Goal: Obtain resource: Obtain resource

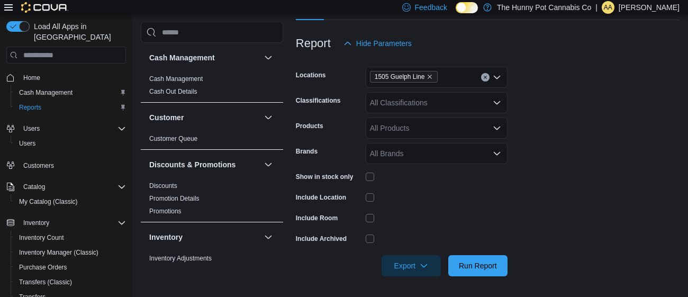
scroll to position [234, 0]
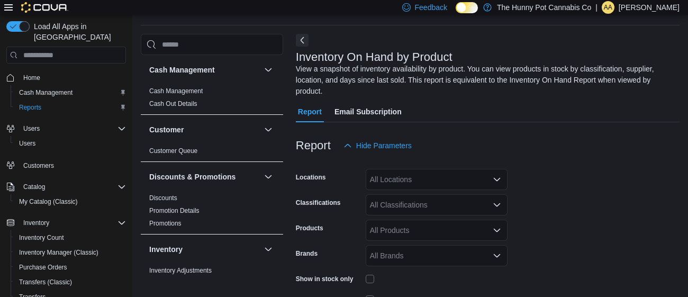
scroll to position [46, 0]
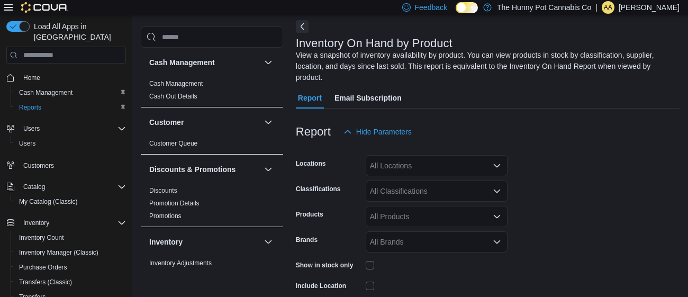
click at [390, 173] on div "All Locations" at bounding box center [437, 165] width 142 height 21
type input "**"
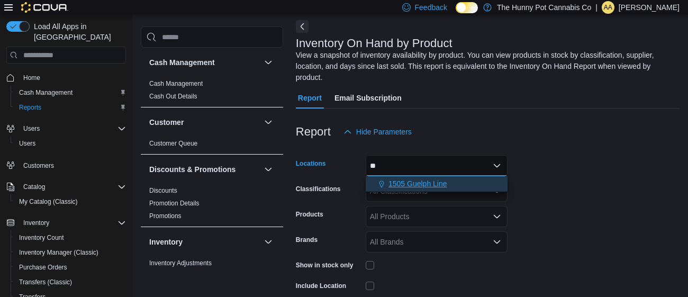
click at [415, 183] on span "1505 Guelph Line" at bounding box center [417, 183] width 59 height 11
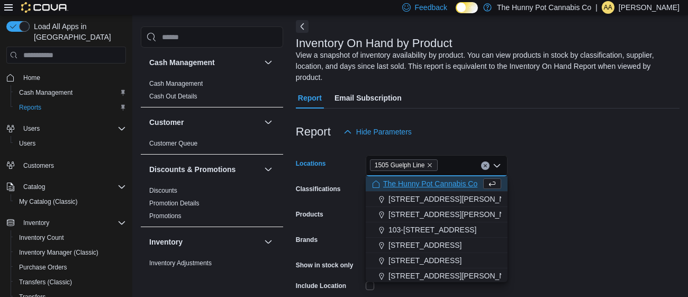
click at [576, 121] on div "Report Hide Parameters" at bounding box center [487, 131] width 383 height 21
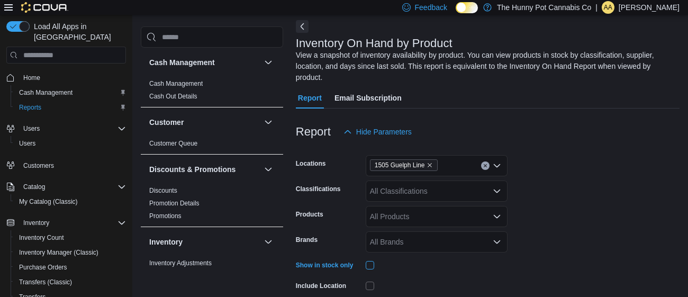
scroll to position [134, 0]
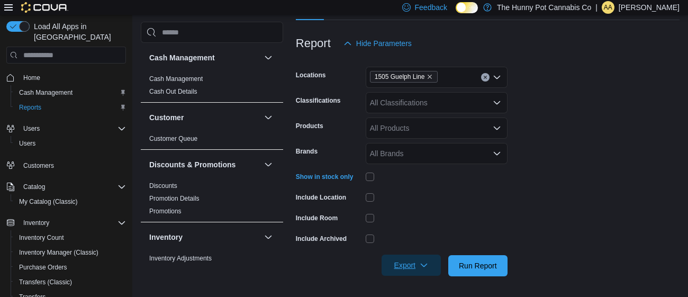
click at [393, 262] on span "Export" at bounding box center [411, 264] width 47 height 21
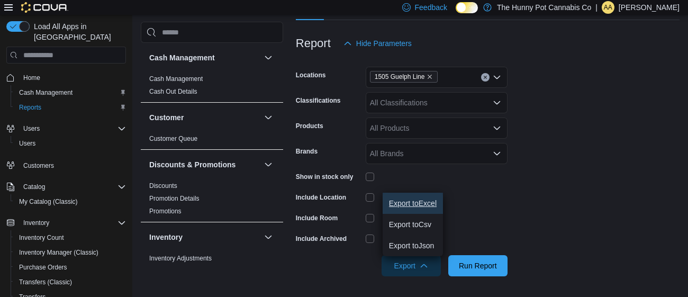
click at [400, 197] on button "Export to Excel" at bounding box center [412, 203] width 60 height 21
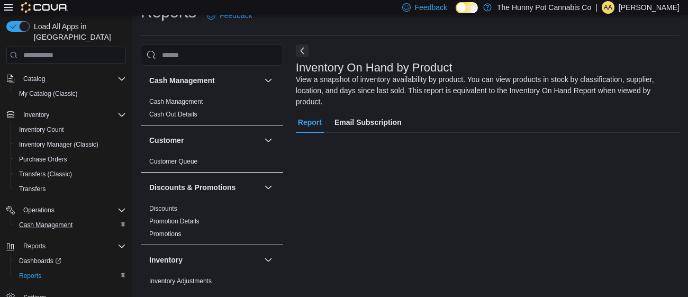
scroll to position [21, 0]
click at [56, 221] on span "Cash Management" at bounding box center [45, 225] width 53 height 8
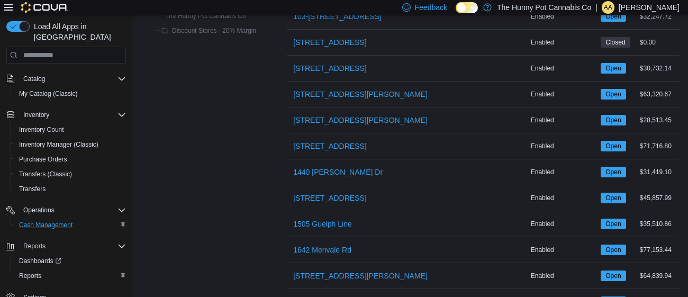
scroll to position [183, 0]
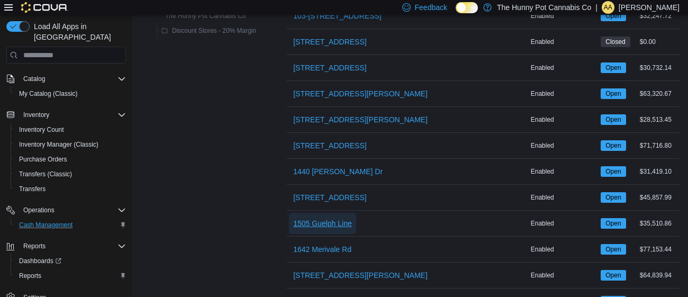
click at [319, 223] on span "1505 Guelph Line" at bounding box center [322, 223] width 59 height 11
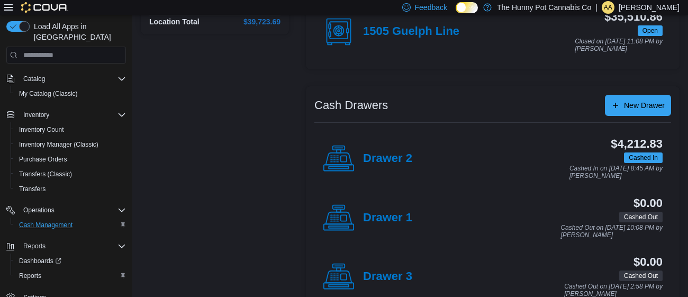
scroll to position [139, 0]
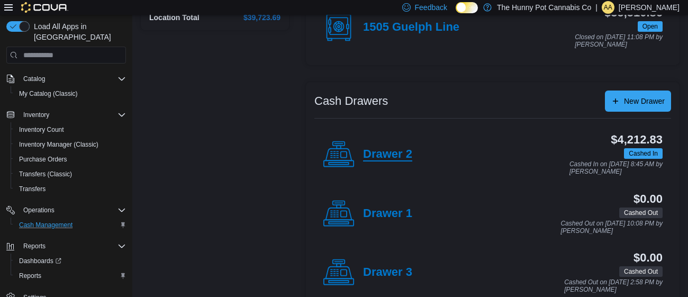
click at [386, 159] on h4 "Drawer 2" at bounding box center [387, 155] width 49 height 14
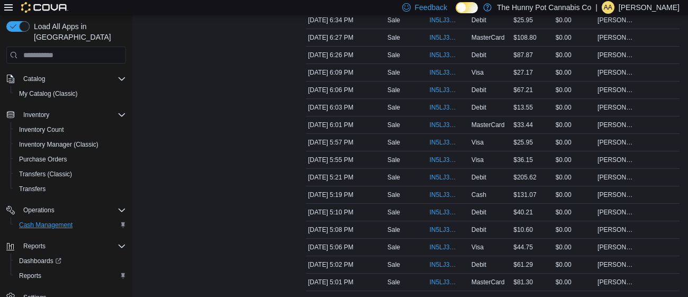
scroll to position [611, 0]
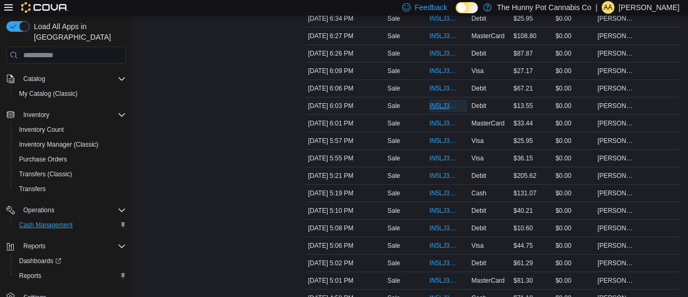
click at [439, 107] on span "IN5LJ3-5751970" at bounding box center [442, 106] width 27 height 8
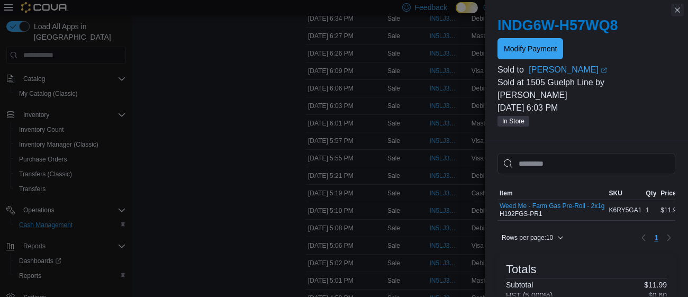
click at [677, 12] on button "Close this dialog" at bounding box center [677, 10] width 13 height 13
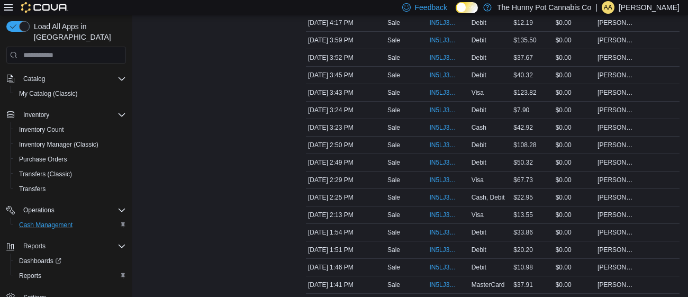
scroll to position [992, 0]
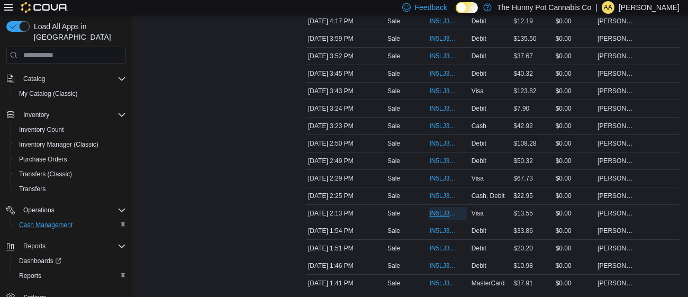
click at [433, 210] on span "IN5LJ3-5750248" at bounding box center [442, 213] width 27 height 8
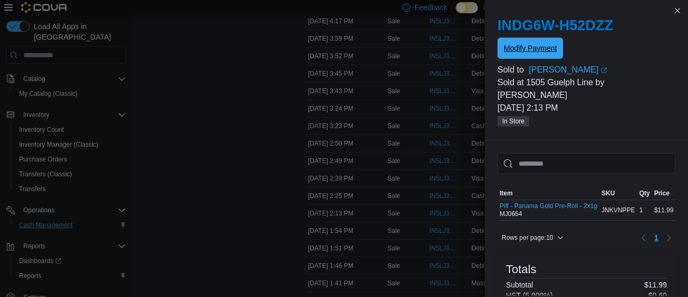
click at [562, 45] on button "Modify Payment" at bounding box center [530, 48] width 66 height 21
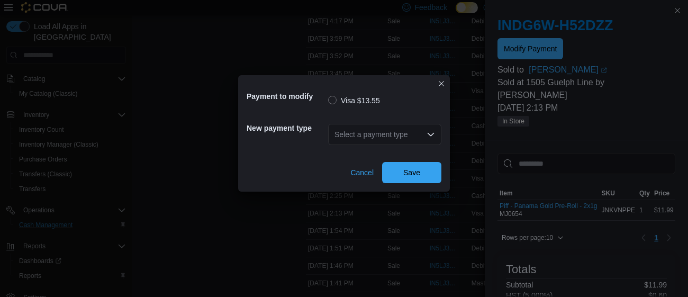
click at [406, 138] on div "Select a payment type" at bounding box center [384, 134] width 113 height 21
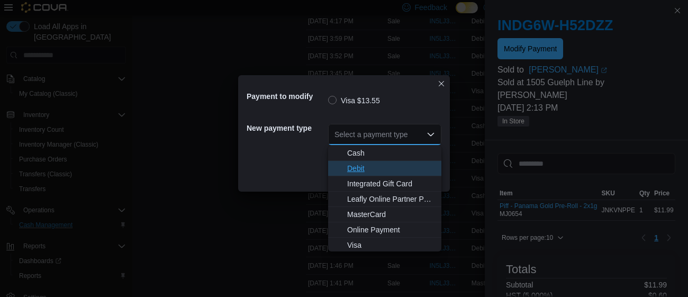
click at [361, 166] on span "Debit" at bounding box center [391, 168] width 88 height 11
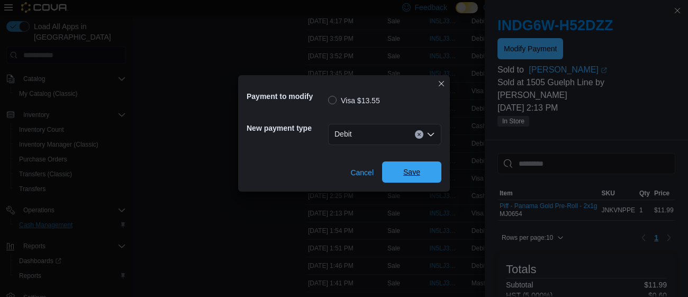
click at [392, 170] on span "Save" at bounding box center [411, 171] width 47 height 21
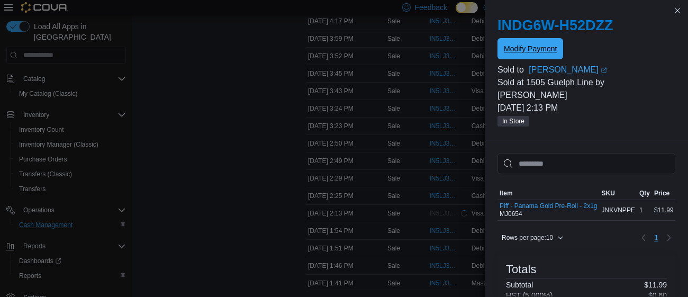
scroll to position [0, 0]
click at [677, 12] on button "Close this dialog" at bounding box center [677, 10] width 13 height 13
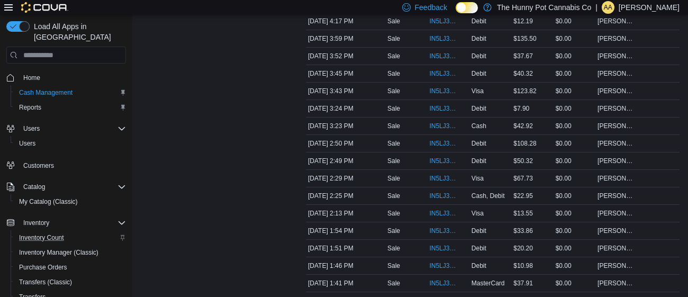
scroll to position [108, 0]
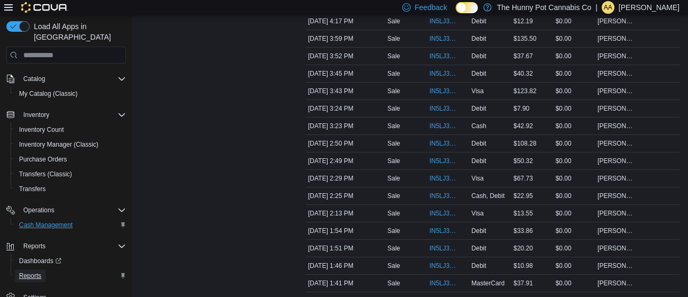
click at [35, 271] on span "Reports" at bounding box center [30, 275] width 22 height 8
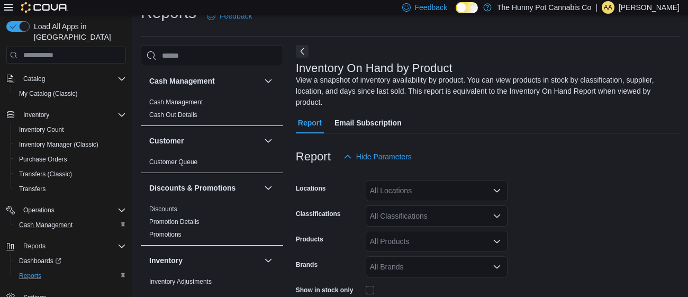
scroll to position [46, 0]
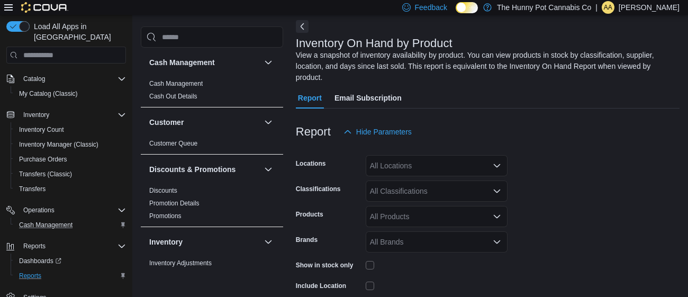
click at [410, 161] on div "All Locations" at bounding box center [437, 165] width 142 height 21
type input "**"
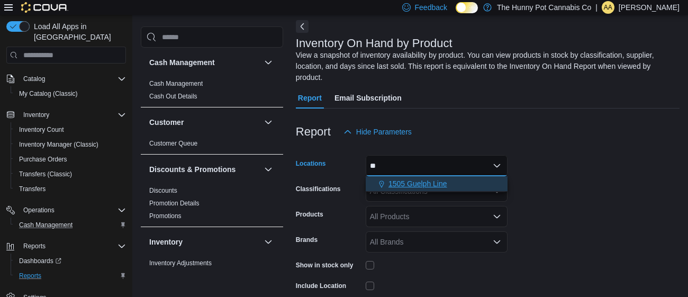
click at [427, 180] on span "1505 Guelph Line" at bounding box center [417, 183] width 59 height 11
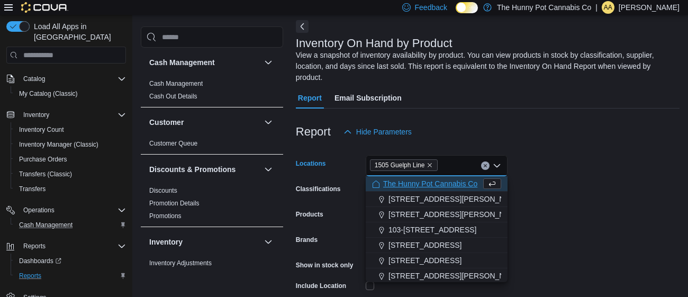
click at [590, 145] on div at bounding box center [487, 148] width 383 height 13
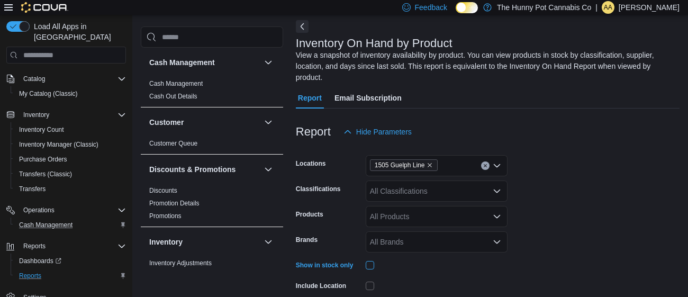
scroll to position [134, 0]
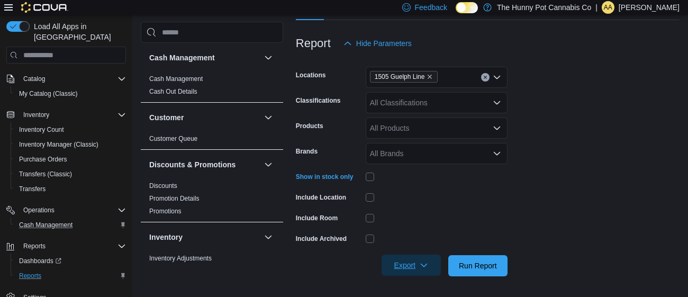
click at [411, 264] on span "Export" at bounding box center [411, 264] width 47 height 21
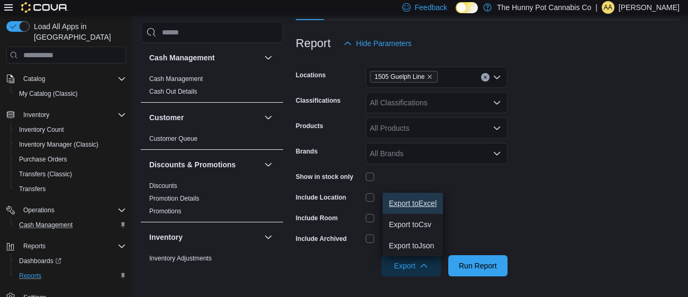
click at [411, 209] on button "Export to Excel" at bounding box center [412, 203] width 60 height 21
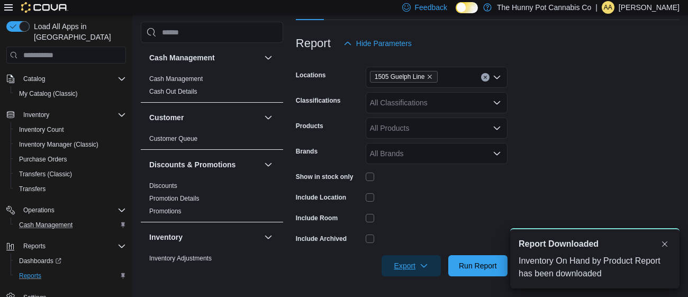
scroll to position [0, 0]
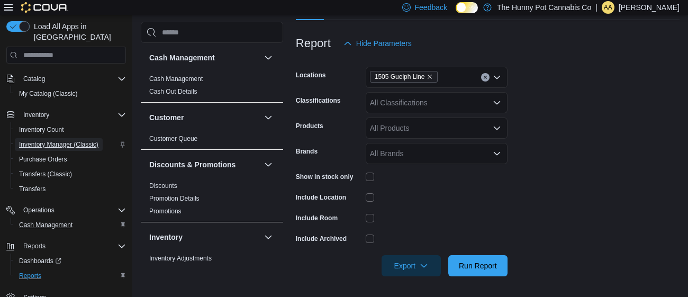
click at [36, 140] on span "Inventory Manager (Classic)" at bounding box center [58, 144] width 79 height 8
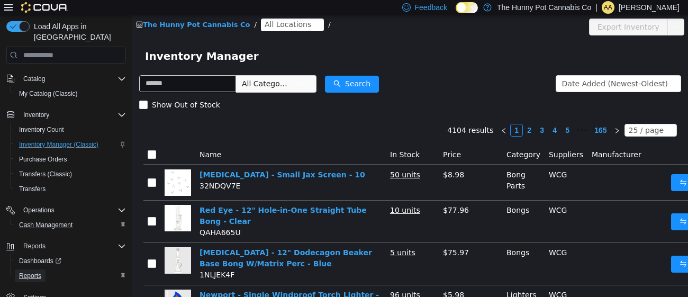
click at [26, 271] on span "Reports" at bounding box center [30, 275] width 22 height 8
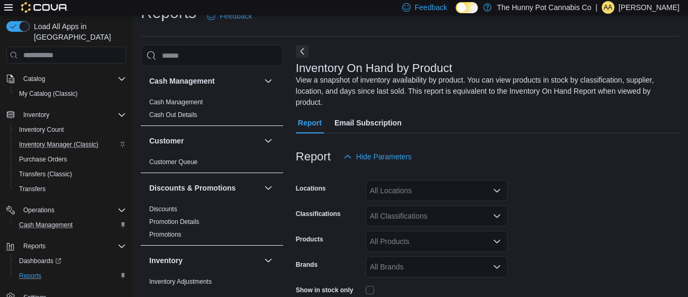
scroll to position [46, 0]
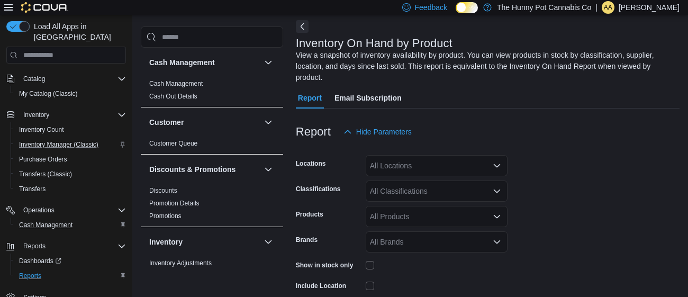
click at [385, 161] on div "All Locations" at bounding box center [437, 165] width 142 height 21
type input "**"
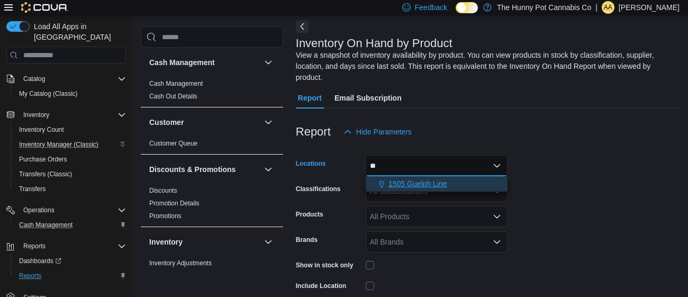
click at [425, 181] on span "1505 Guelph Line" at bounding box center [417, 183] width 59 height 11
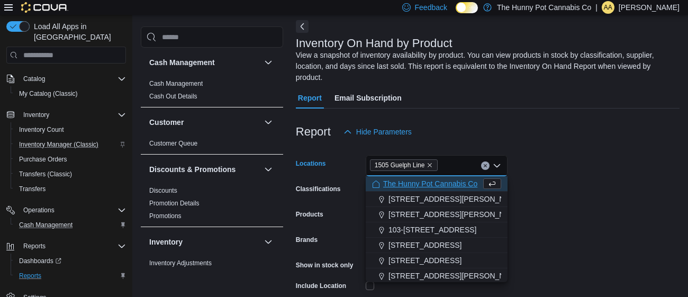
click at [468, 152] on div at bounding box center [487, 148] width 383 height 13
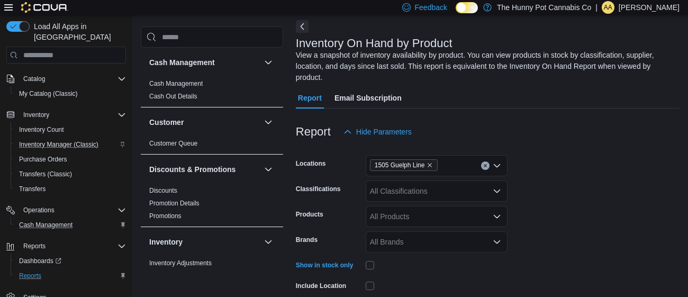
click at [535, 152] on div at bounding box center [487, 148] width 383 height 13
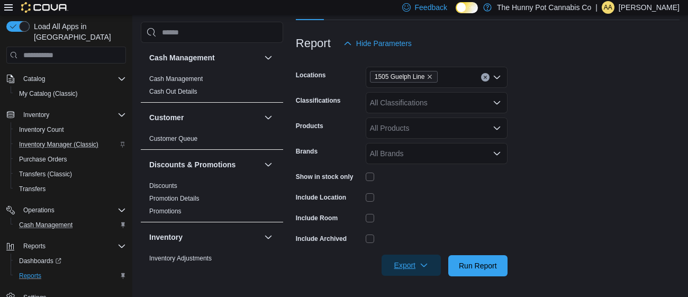
click at [402, 267] on span "Export" at bounding box center [411, 264] width 47 height 21
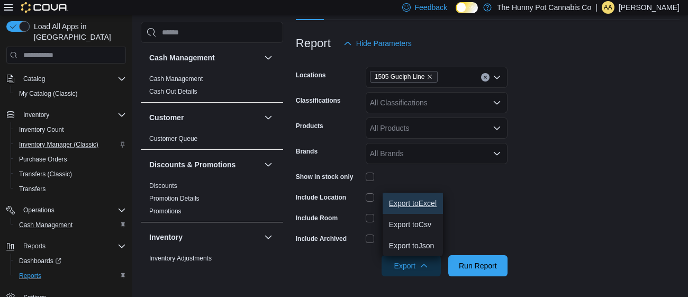
click at [410, 207] on button "Export to Excel" at bounding box center [412, 203] width 60 height 21
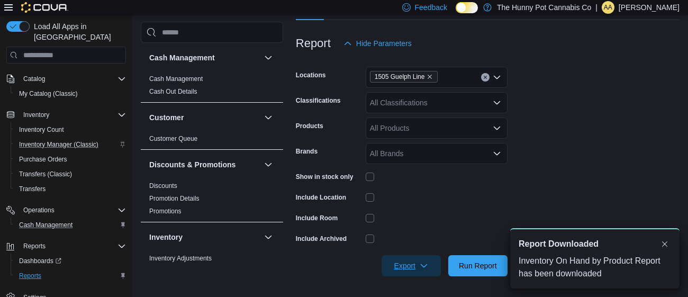
scroll to position [0, 0]
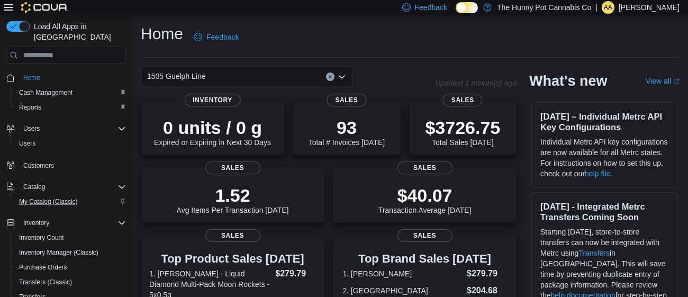
scroll to position [108, 0]
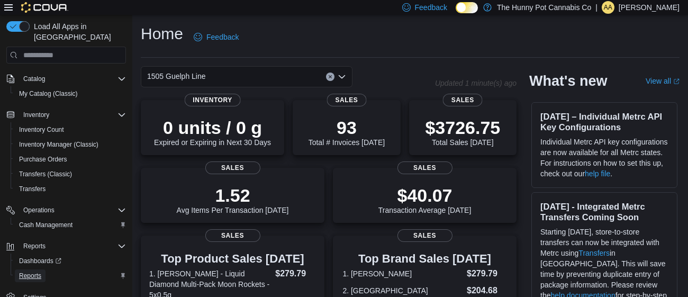
click at [29, 271] on span "Reports" at bounding box center [30, 275] width 22 height 8
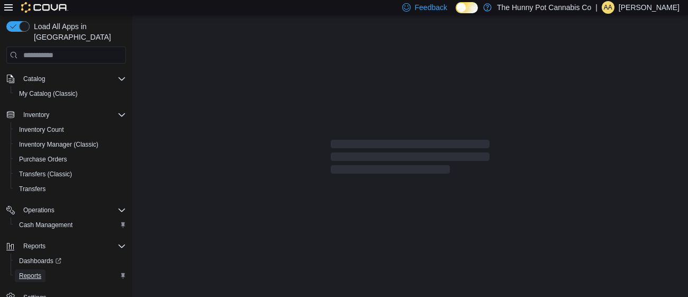
click at [29, 271] on span "Reports" at bounding box center [30, 275] width 22 height 8
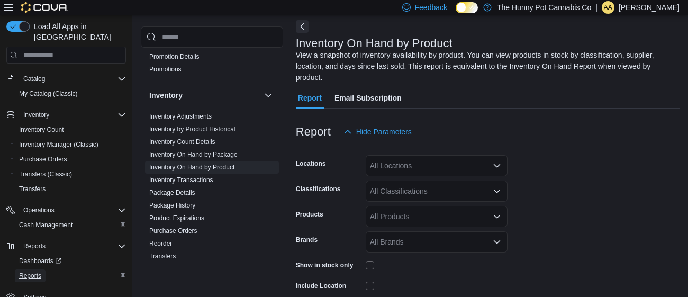
scroll to position [145, 0]
click at [208, 170] on link "Inventory On Hand by Product" at bounding box center [191, 168] width 85 height 7
click at [380, 165] on div "All Locations" at bounding box center [437, 165] width 142 height 21
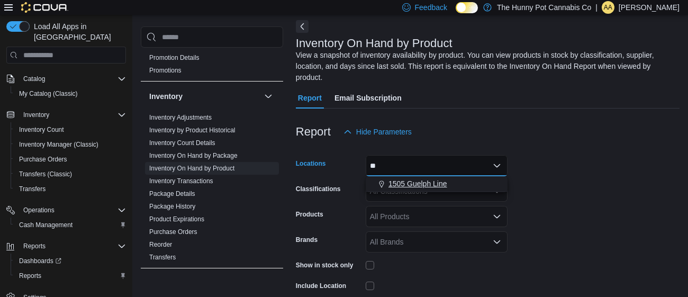
type input "**"
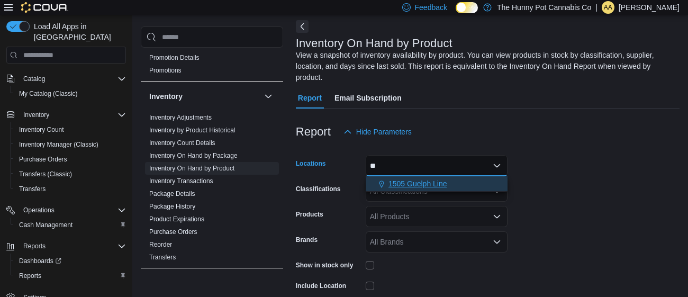
click at [392, 181] on span "1505 Guelph Line" at bounding box center [417, 183] width 59 height 11
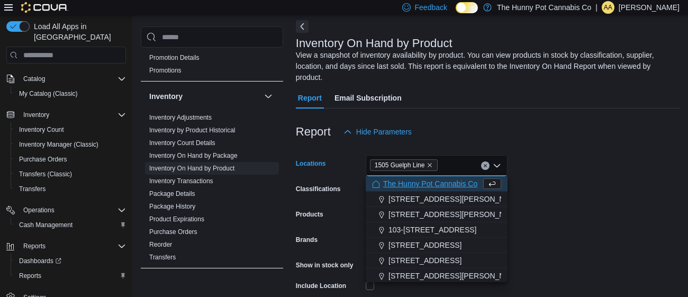
click at [528, 140] on div "Report Hide Parameters" at bounding box center [487, 131] width 383 height 21
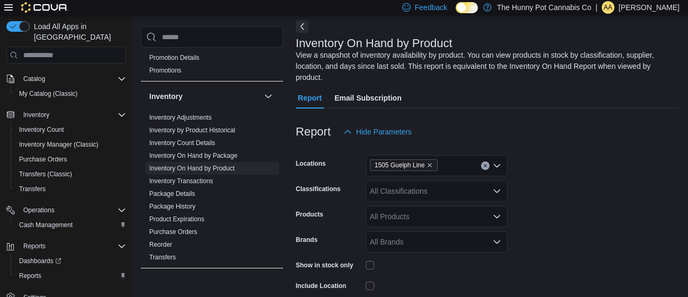
click at [375, 264] on div at bounding box center [437, 265] width 142 height 8
click at [373, 264] on div at bounding box center [437, 265] width 142 height 8
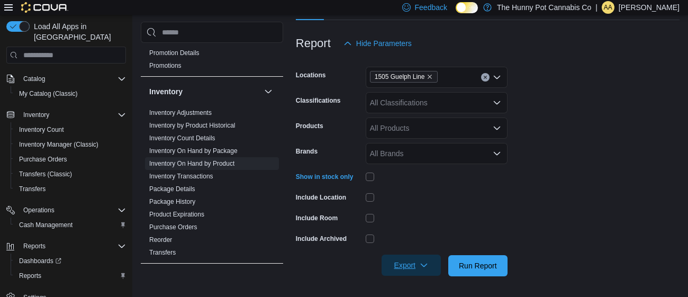
click at [408, 268] on span "Export" at bounding box center [411, 264] width 47 height 21
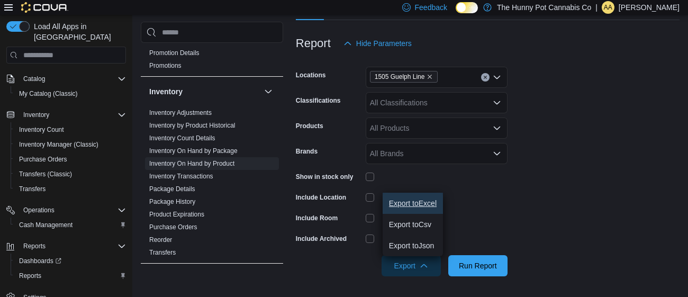
click at [416, 196] on button "Export to Excel" at bounding box center [412, 203] width 60 height 21
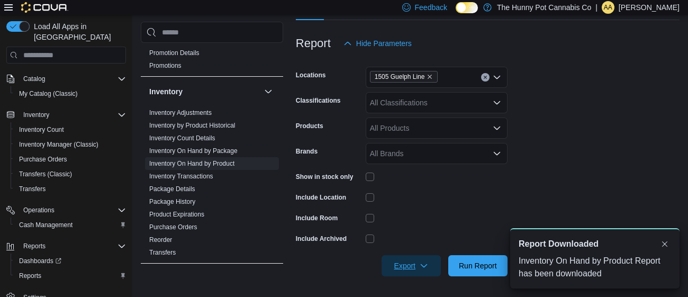
scroll to position [0, 0]
